Goal: Find specific page/section: Find specific page/section

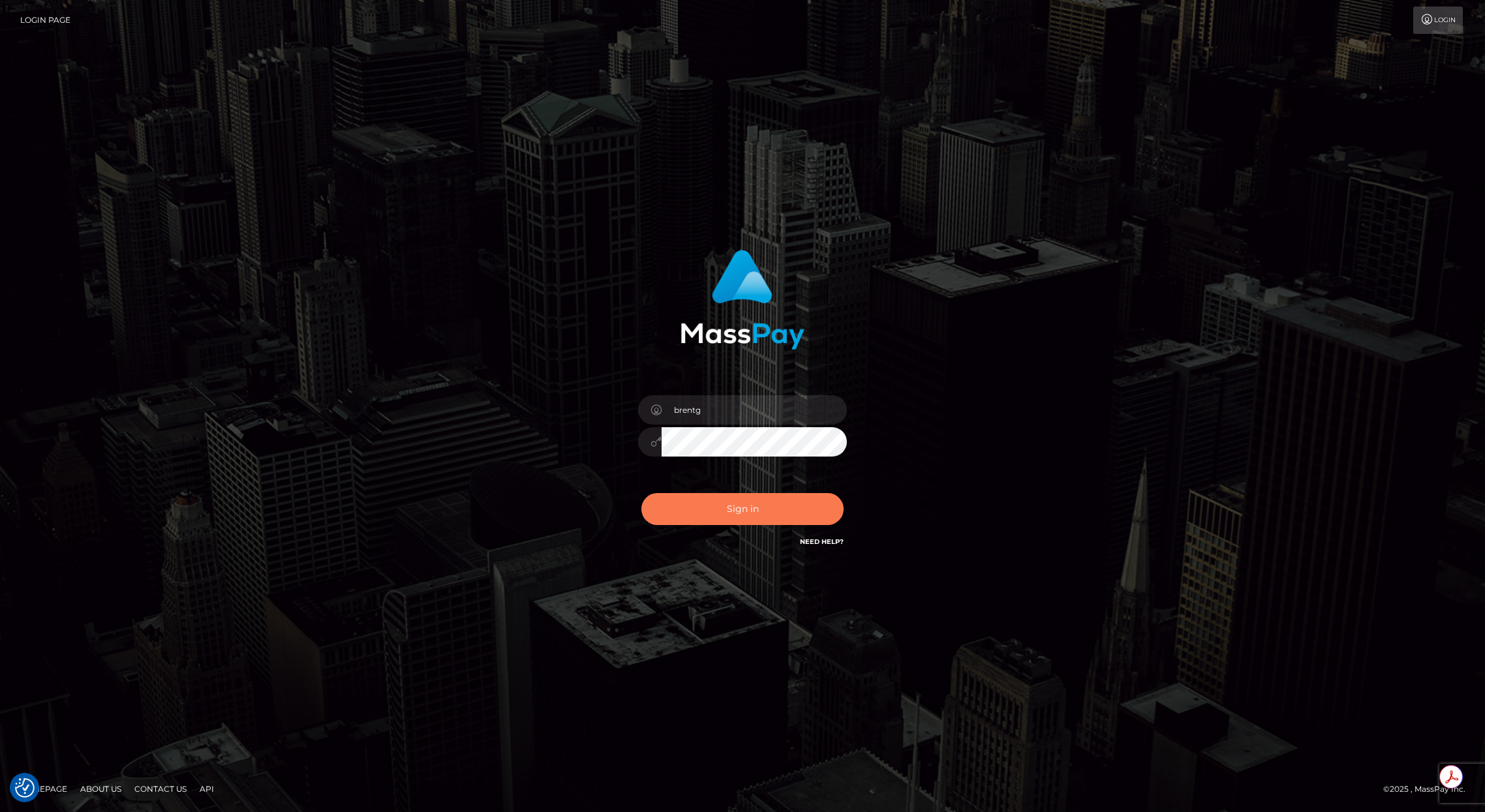
click at [709, 503] on button "Sign in" at bounding box center [742, 508] width 202 height 32
type input "brentg"
click at [730, 527] on div "Sign in Need Help?" at bounding box center [742, 514] width 228 height 58
click at [736, 512] on button "Sign in" at bounding box center [742, 508] width 202 height 32
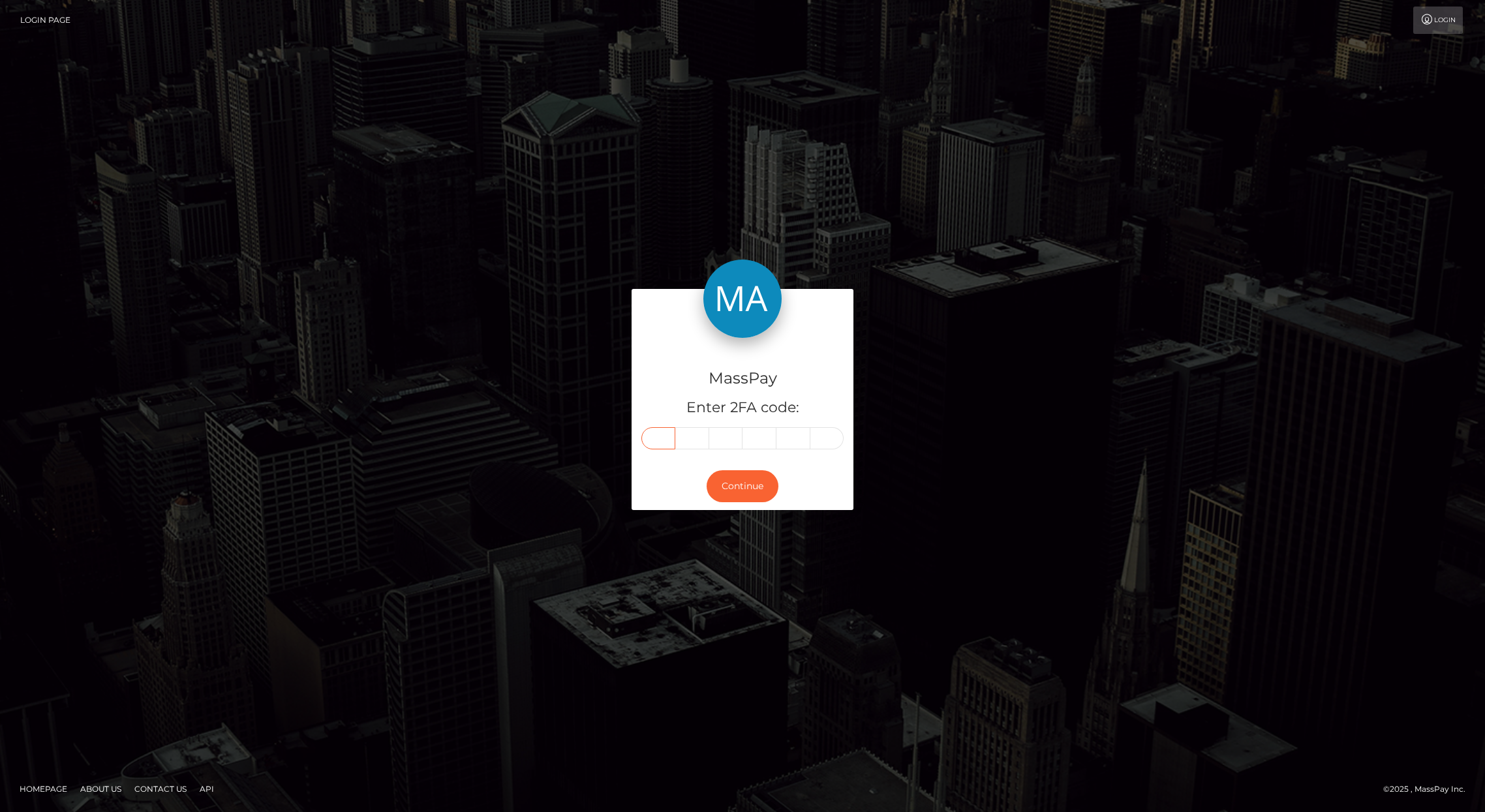
paste input "5"
type input "5"
type input "9"
type input "2"
type input "3"
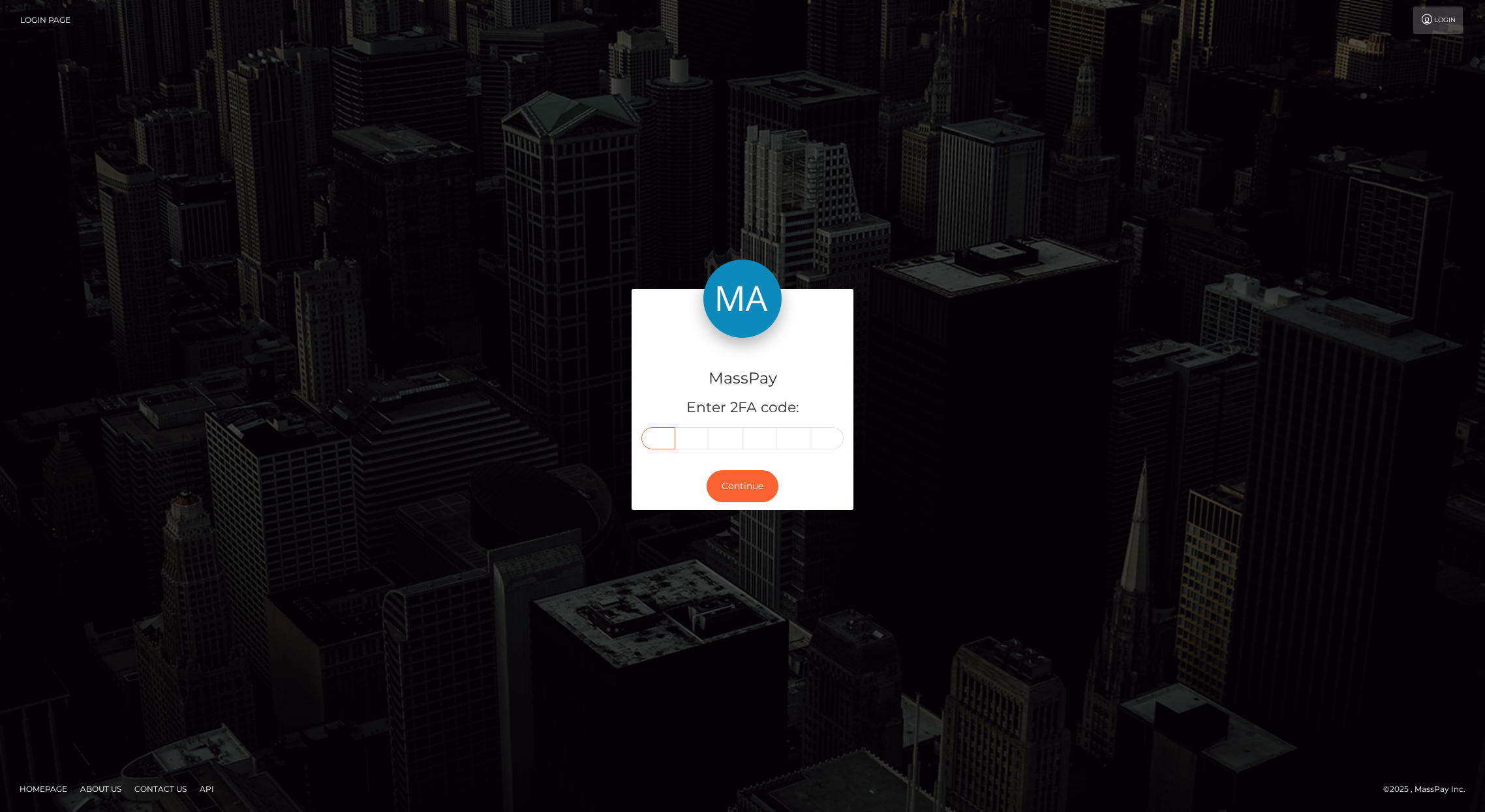
type input "8"
type input "6"
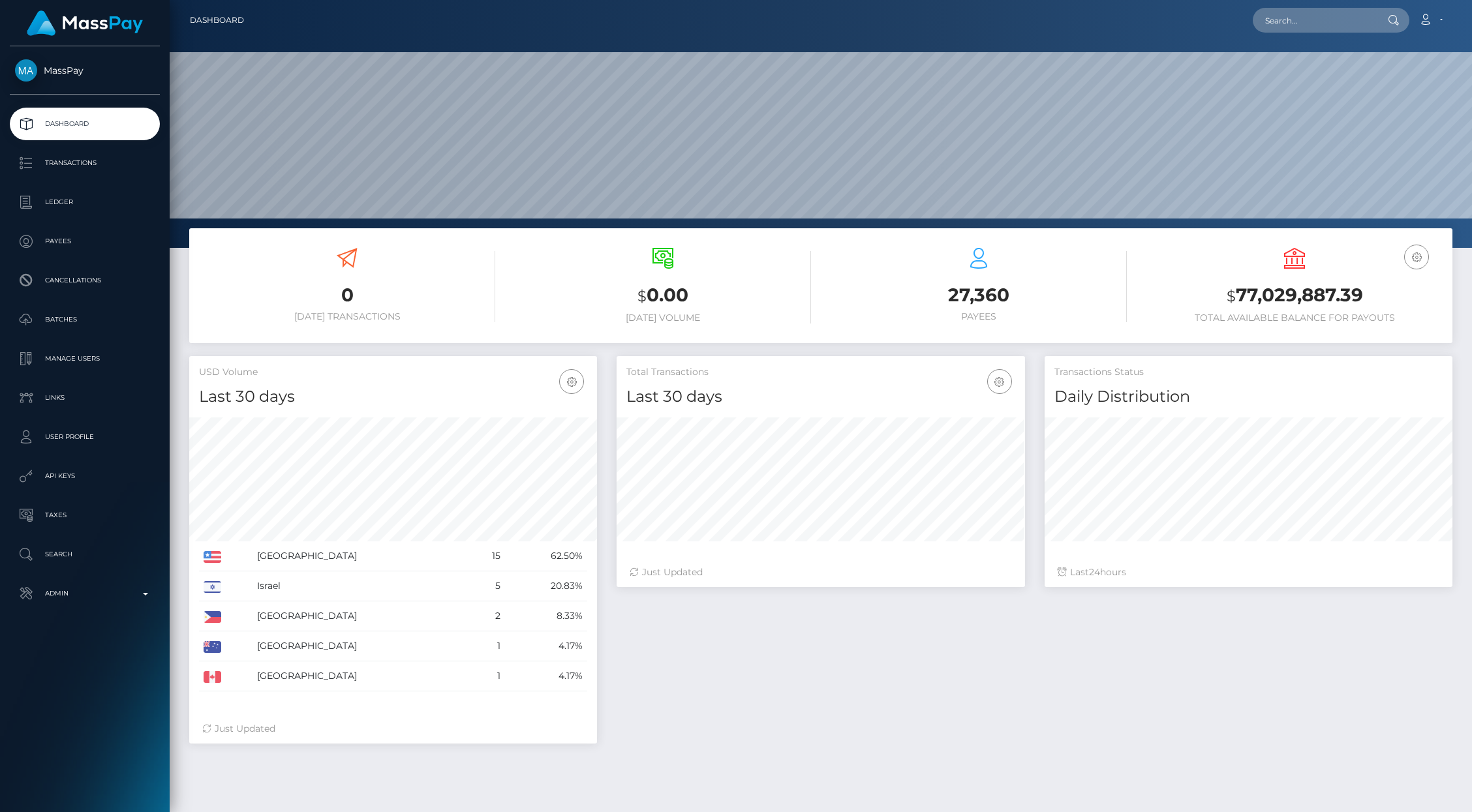
scroll to position [231, 408]
click at [1303, 23] on input "text" at bounding box center [1313, 20] width 123 height 25
type input "jon@checkmategaming.com"
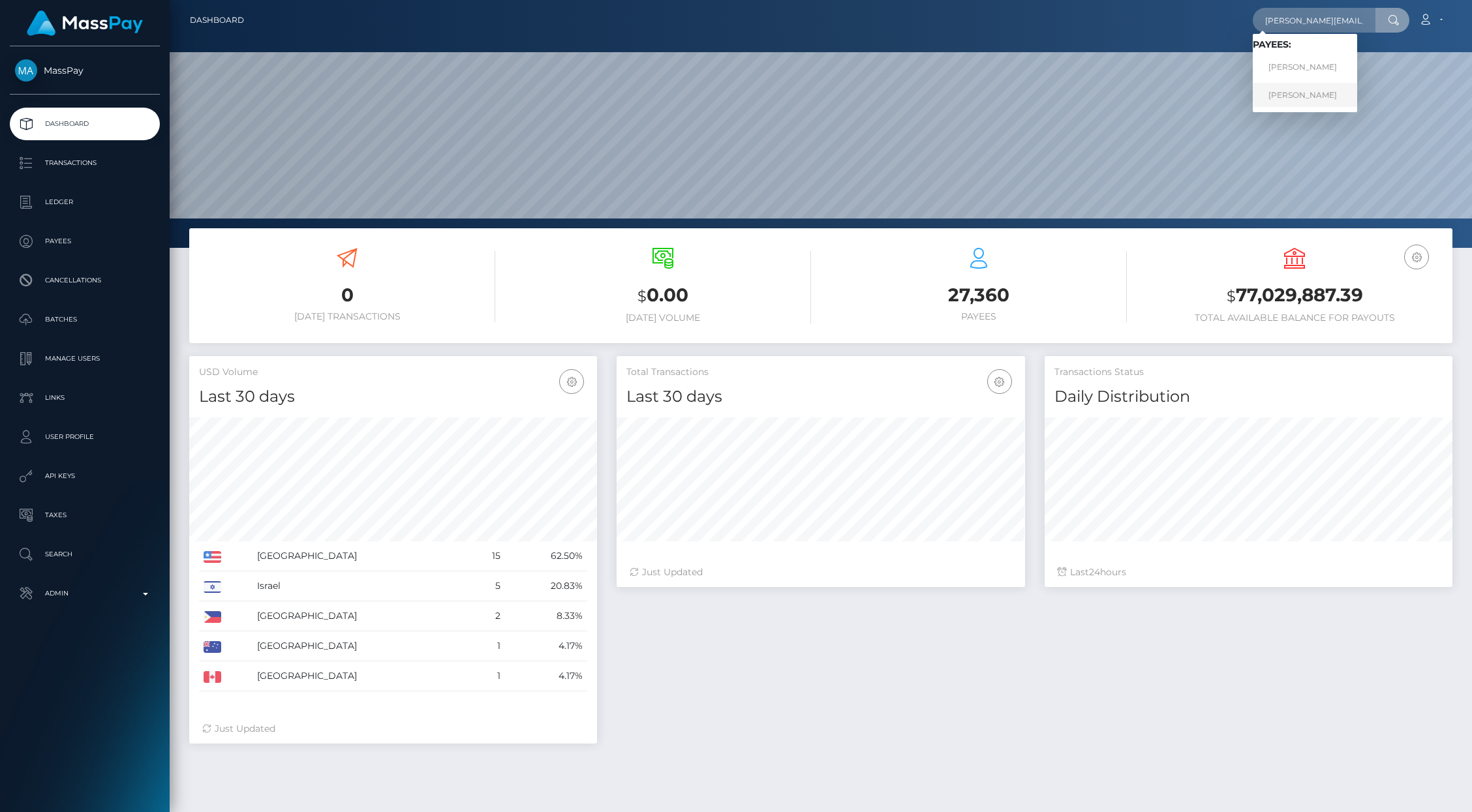
click at [1295, 93] on link "Jonathan Levi" at bounding box center [1305, 95] width 104 height 24
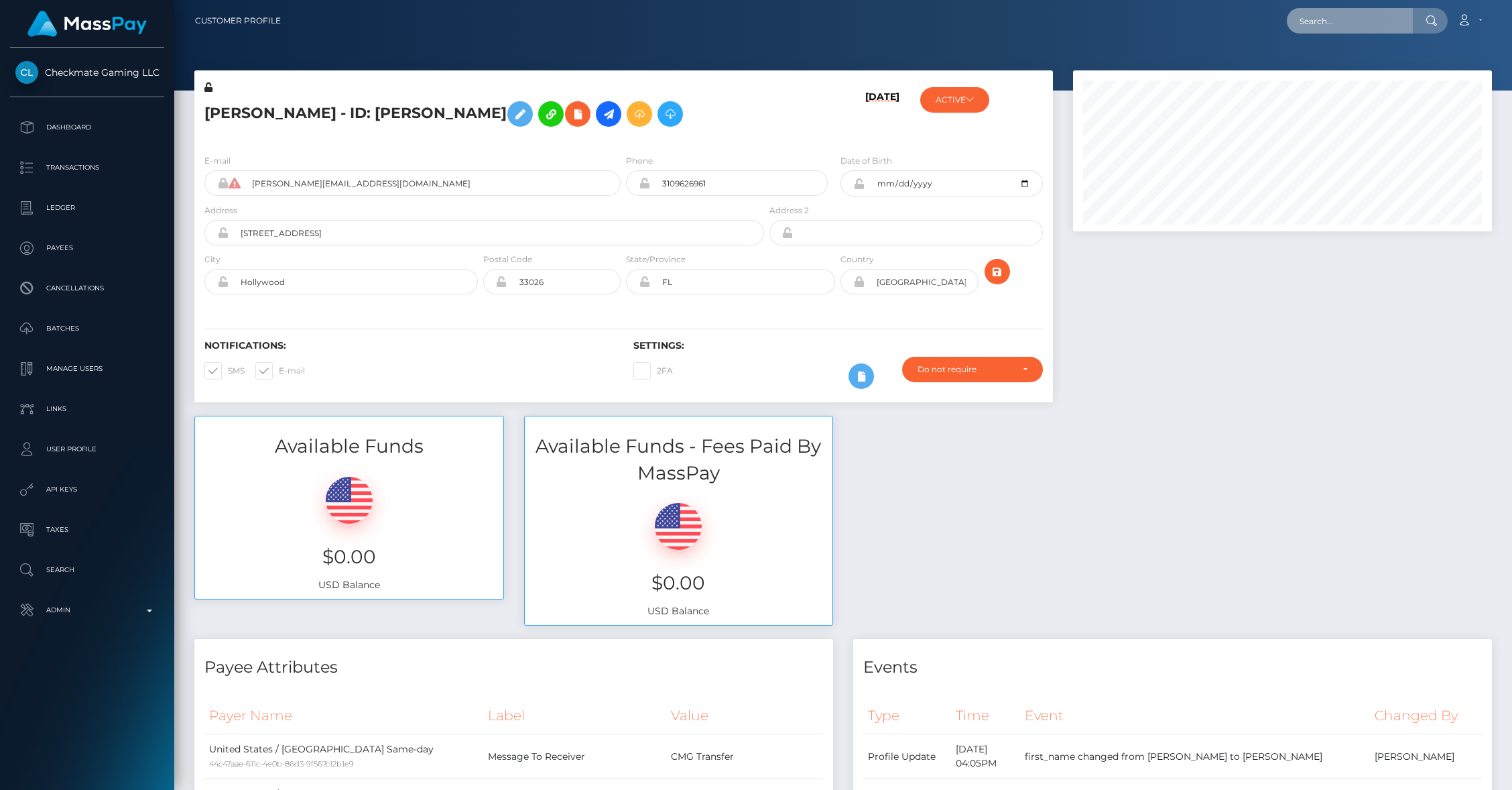
click at [1332, 25] on input "text" at bounding box center [1349, 21] width 126 height 26
paste input "pout_TNi8cIfoWVbzZ ,"
type input "pout_TNi8cIfoWVbzZ"
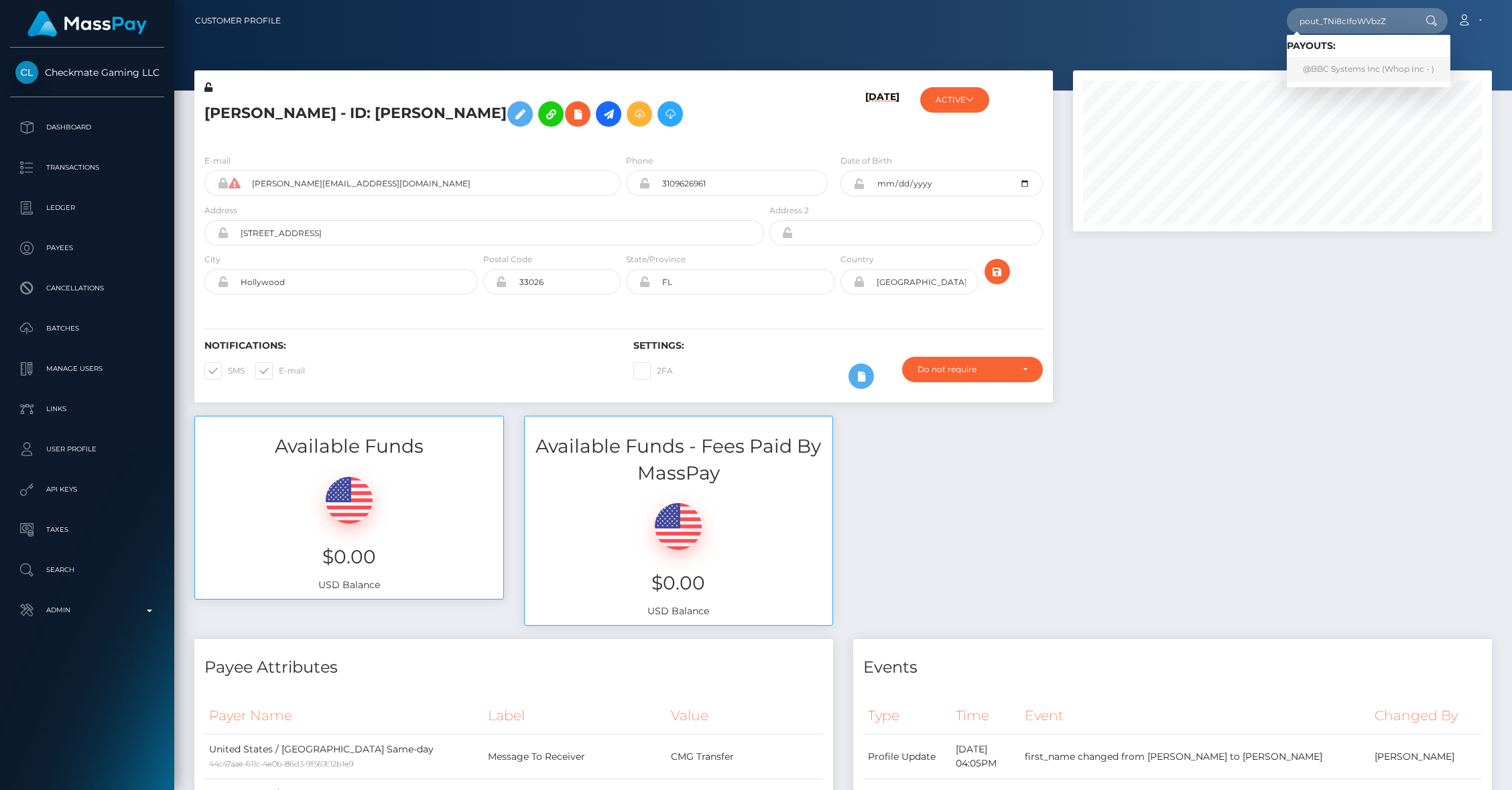
click at [1363, 66] on link "@BBC Systems Inc (Whop Inc - )" at bounding box center [1368, 69] width 164 height 25
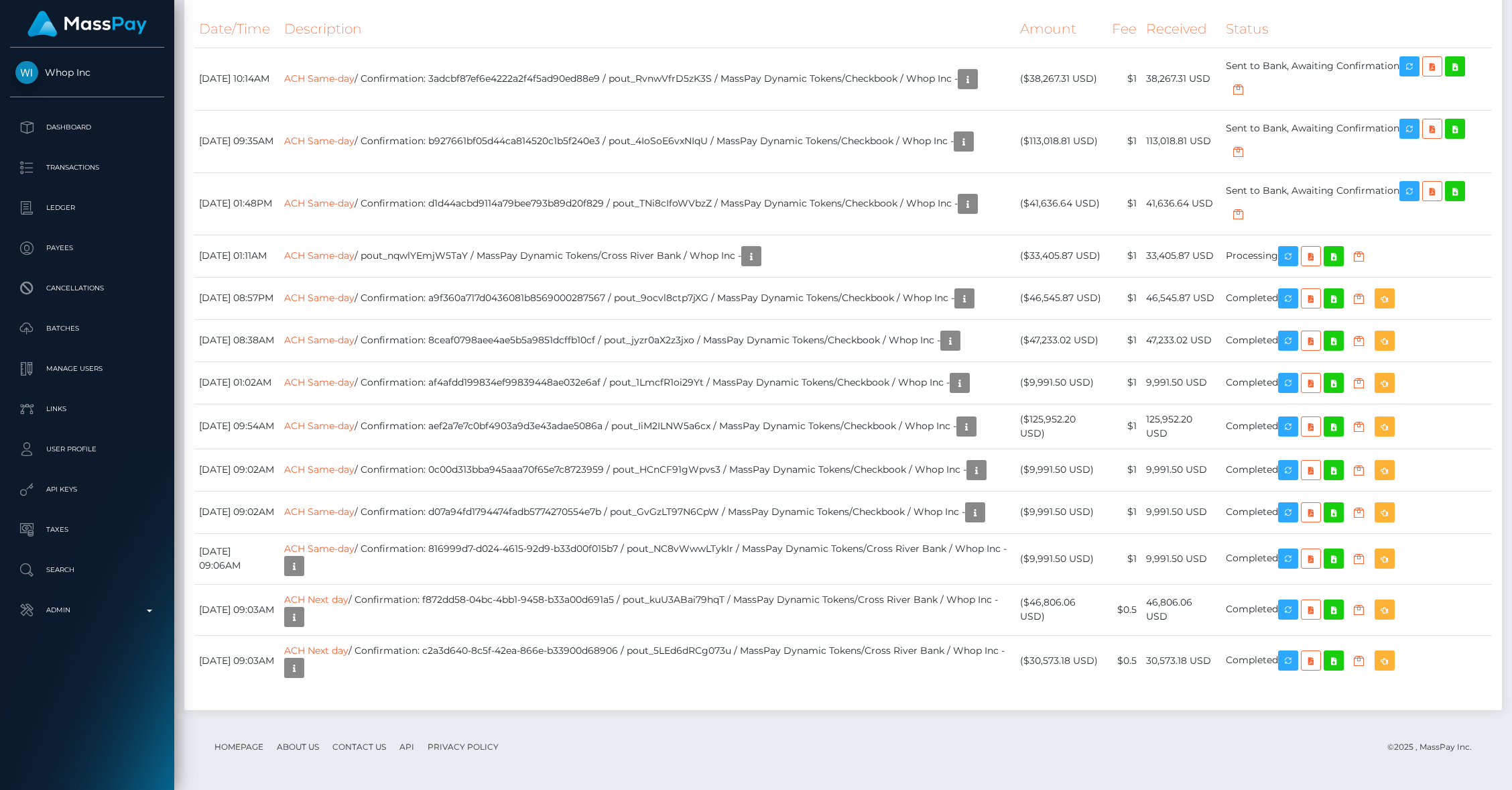
scroll to position [1527, 0]
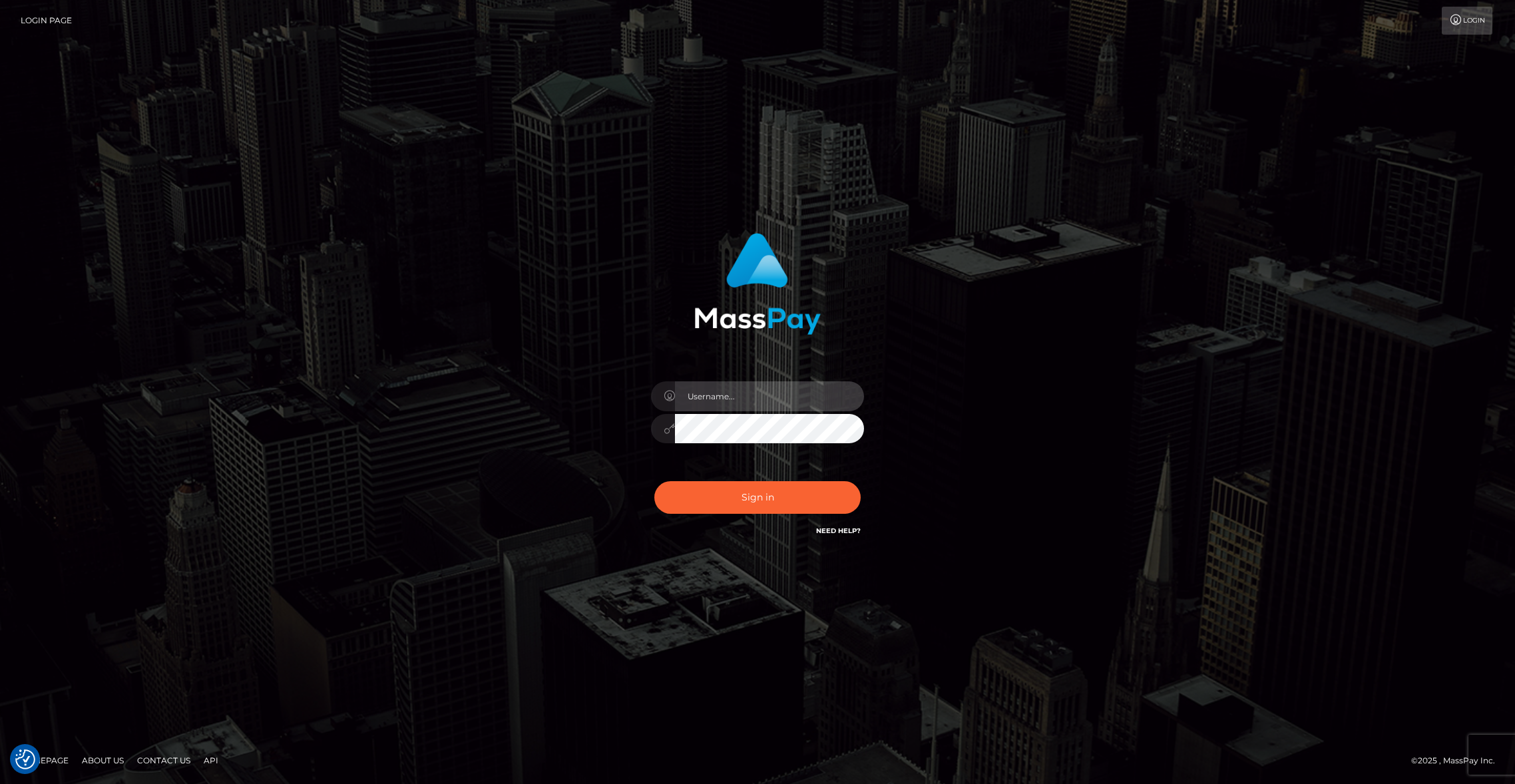
type input "brentg"
